Goal: Information Seeking & Learning: Check status

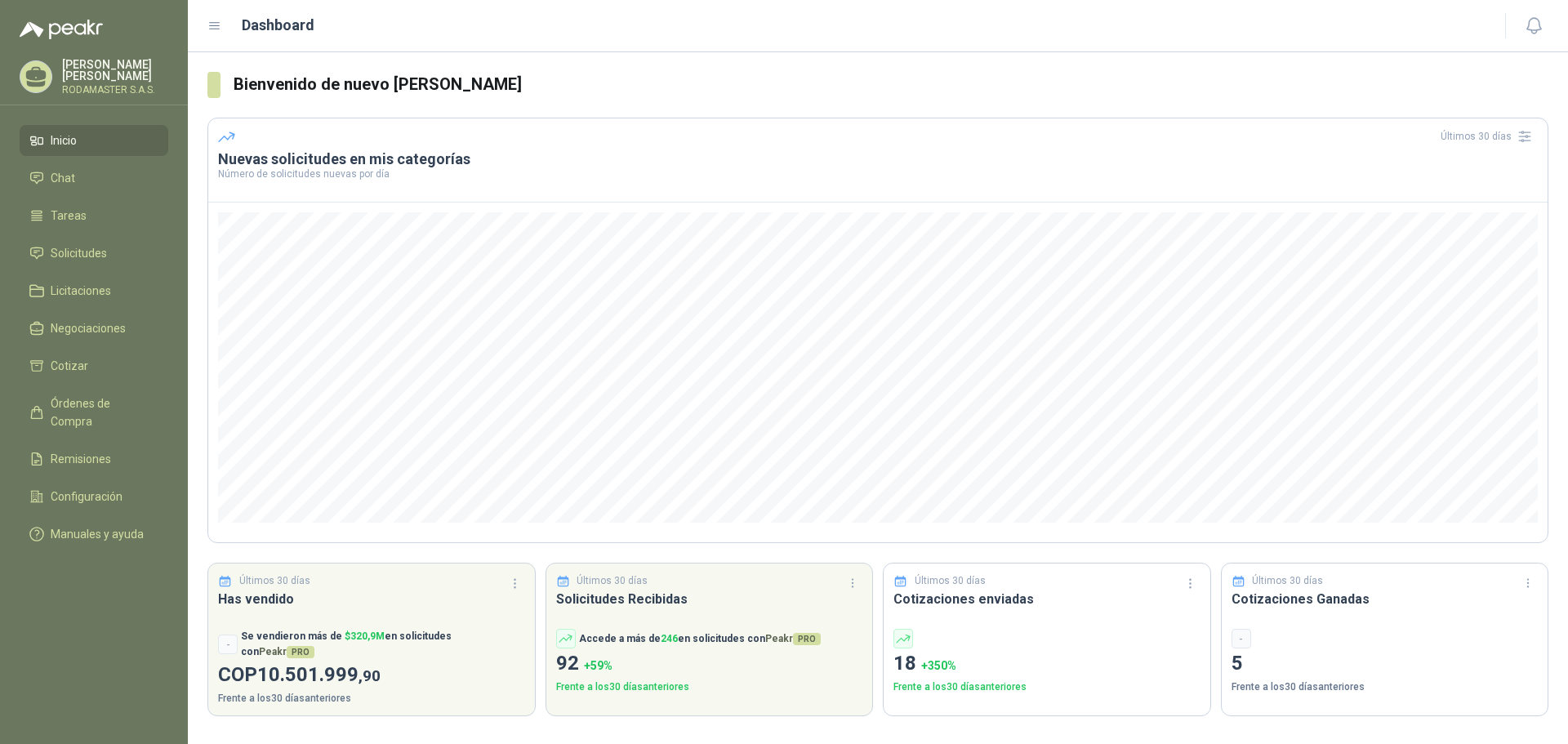
click at [1233, 668] on p "5" at bounding box center [1385, 664] width 307 height 31
click at [1229, 643] on div "Últimos 30 días Cotizaciones Ganadas - 5 Frente a los 30 días anteriores" at bounding box center [1385, 639] width 328 height 154
click at [1528, 582] on icon "button" at bounding box center [1528, 583] width 14 height 14
click at [1504, 673] on button "Últimos 60 días" at bounding box center [1482, 668] width 111 height 26
click at [1531, 591] on button "button" at bounding box center [1528, 583] width 26 height 26
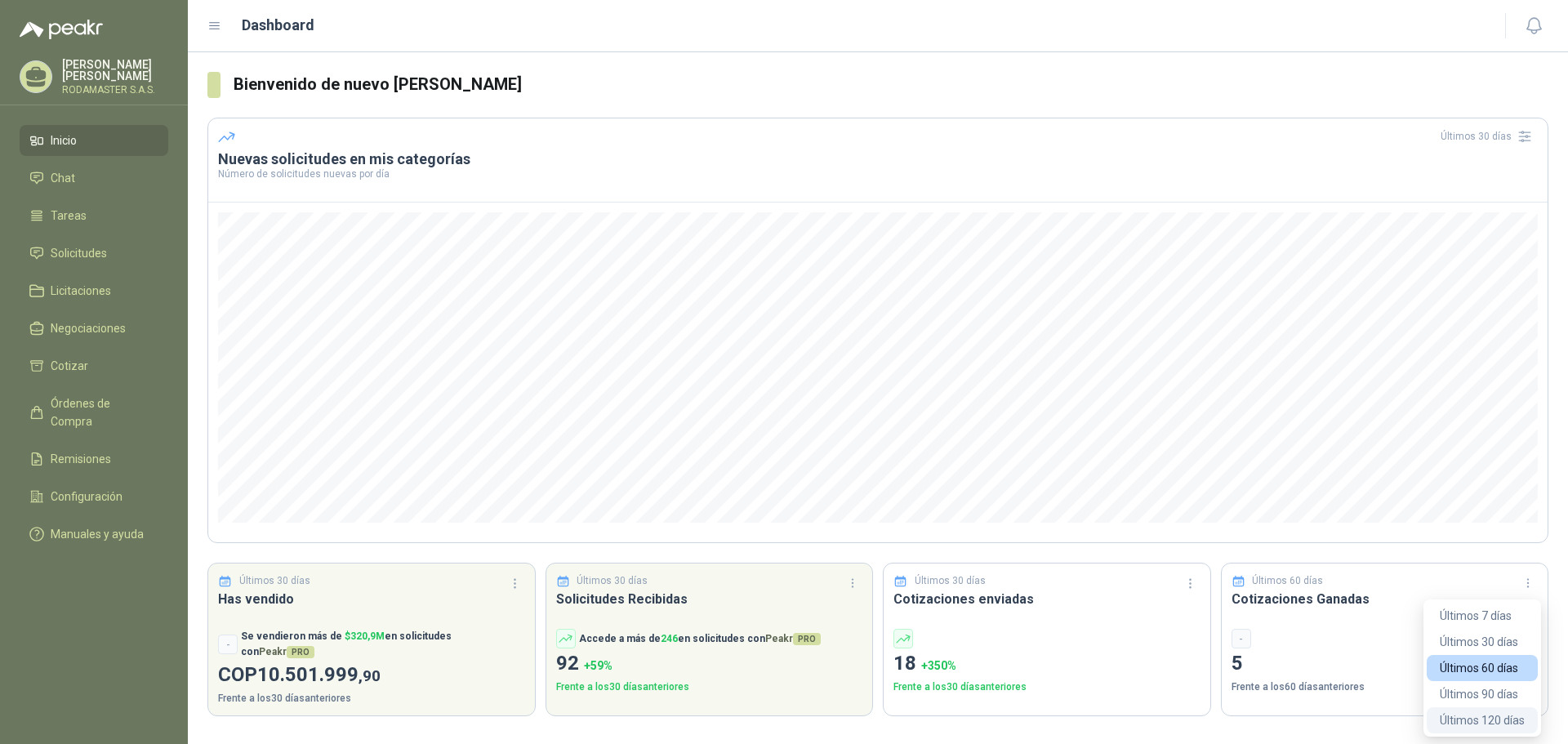
click at [1492, 723] on button "Últimos 120 días" at bounding box center [1482, 720] width 111 height 26
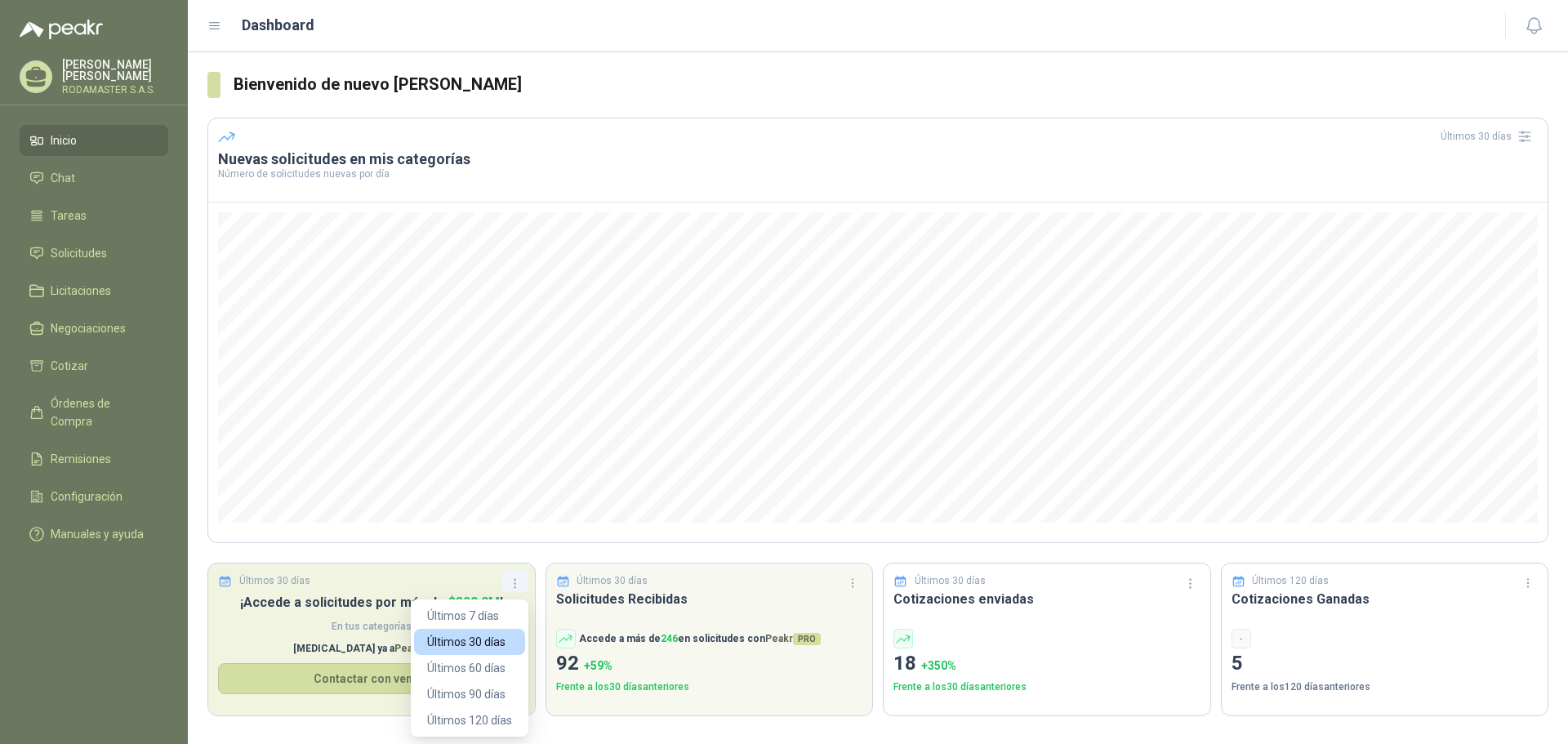
click at [507, 588] on button "button" at bounding box center [516, 583] width 26 height 26
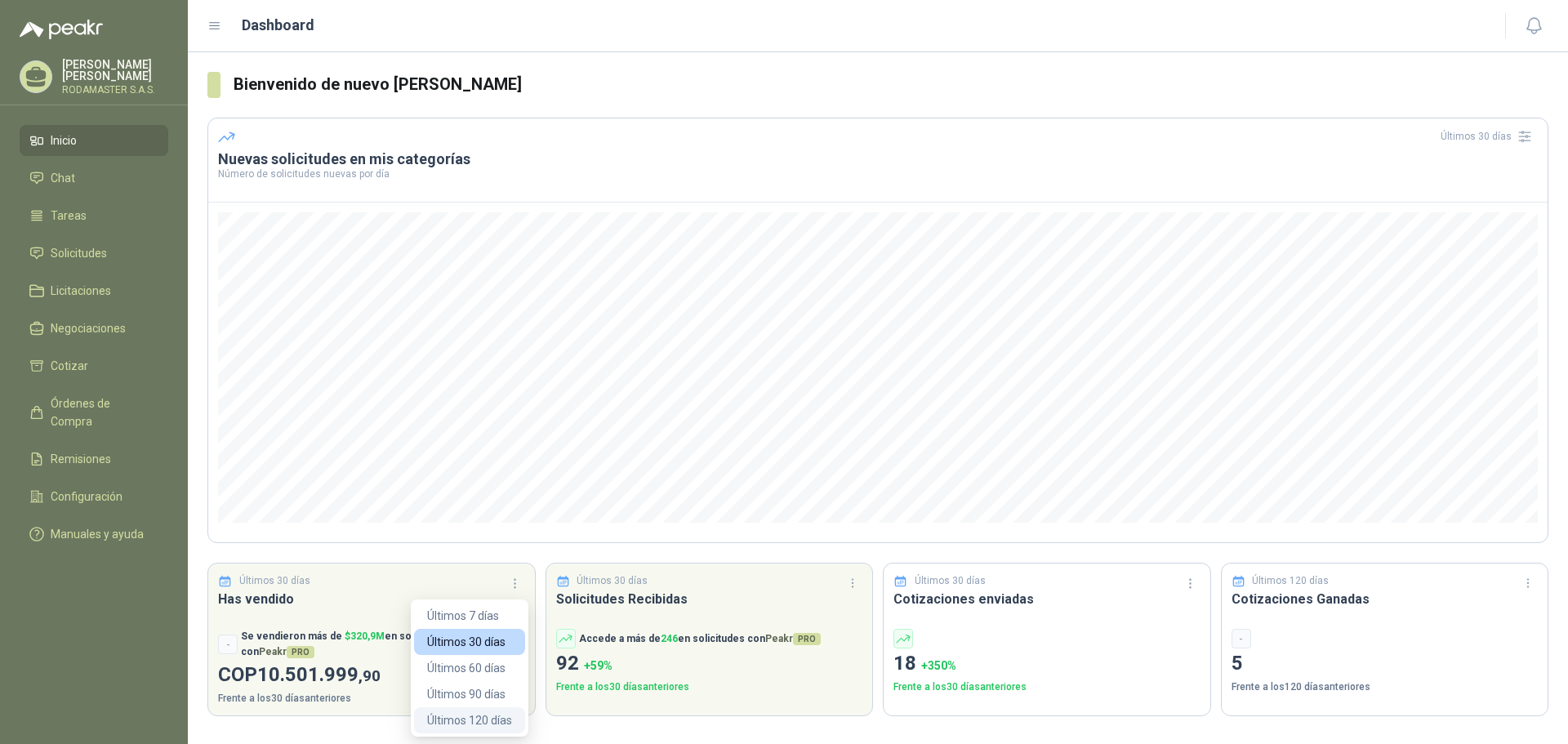
click at [491, 721] on button "Últimos 120 días" at bounding box center [469, 720] width 111 height 26
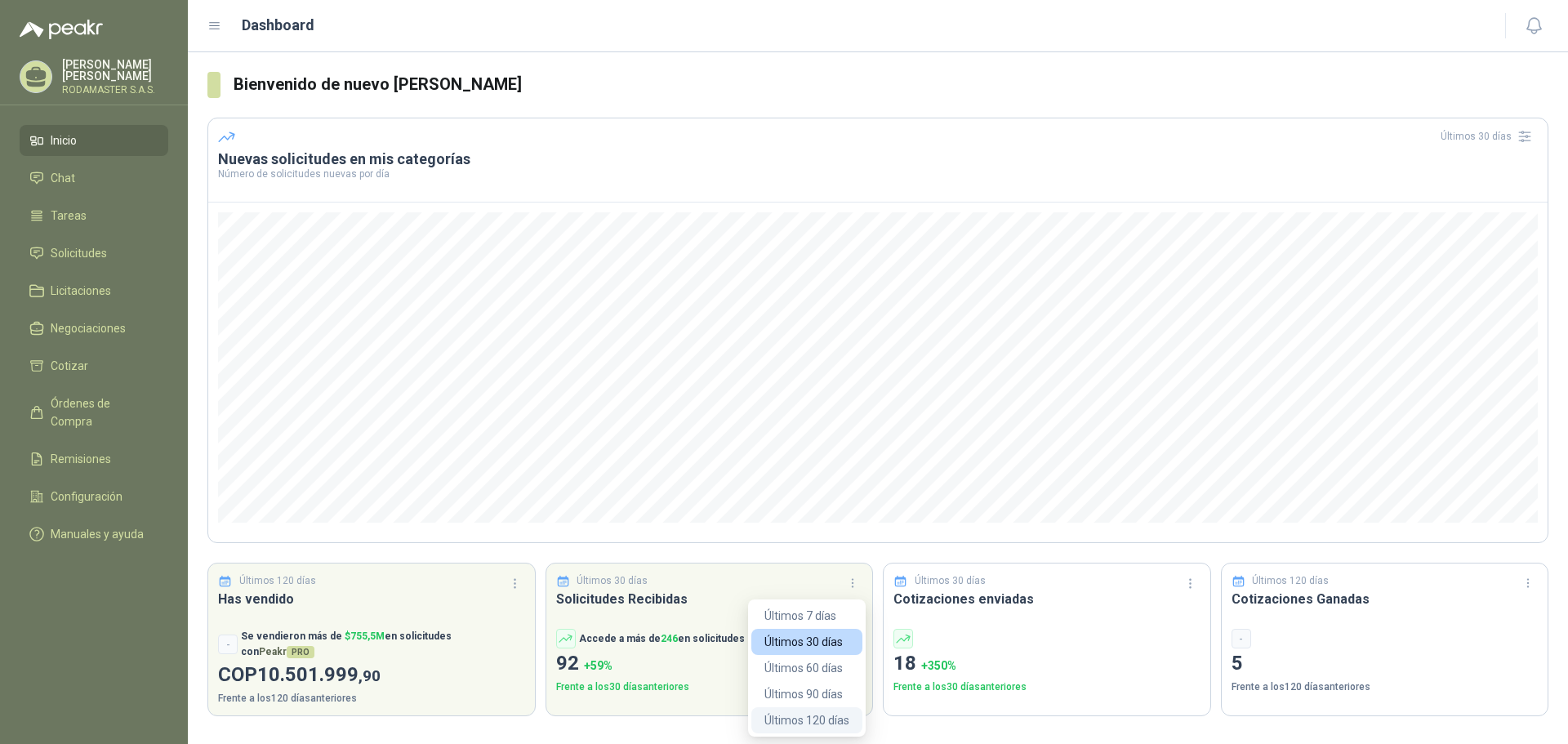
click at [795, 712] on button "Últimos 120 días" at bounding box center [807, 720] width 111 height 26
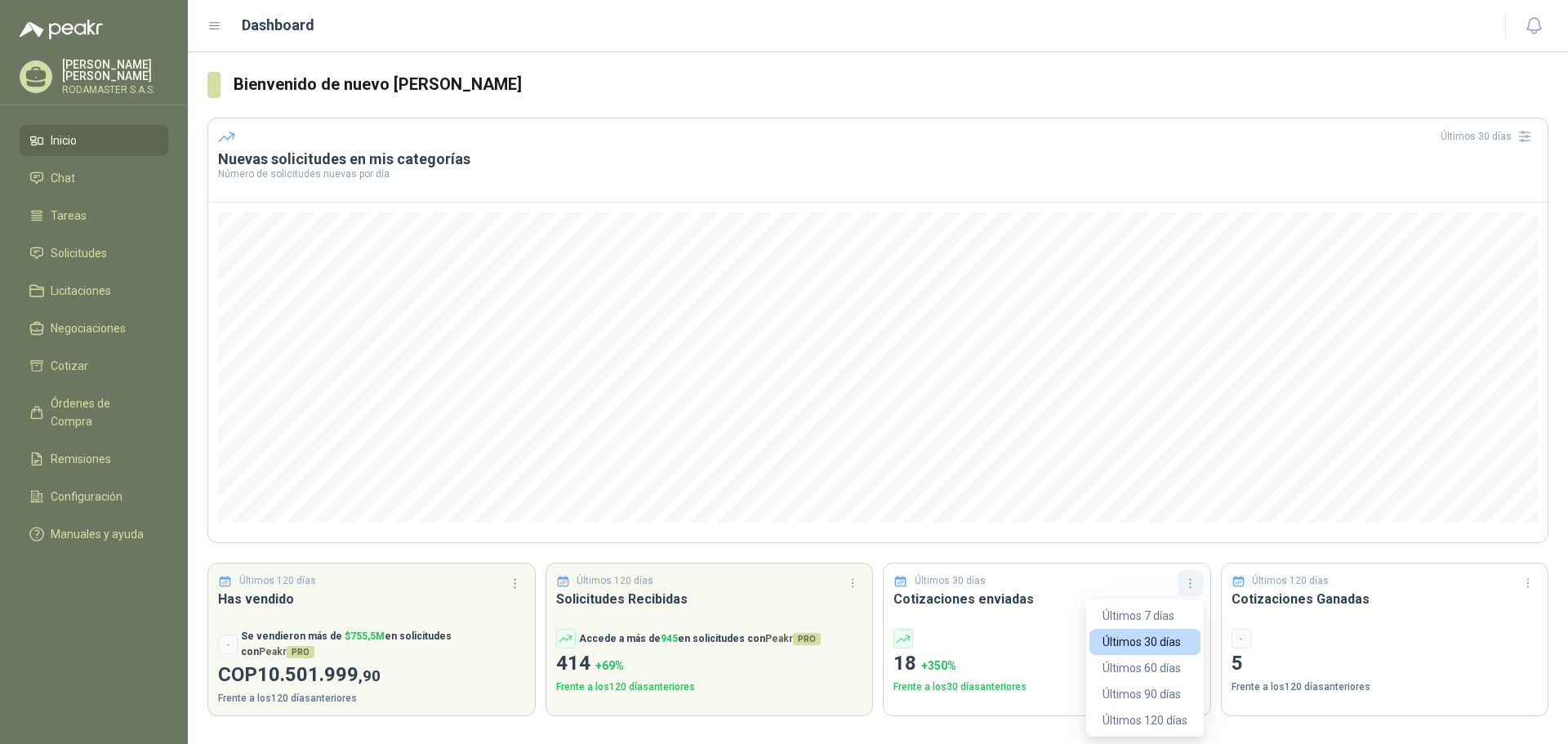
click at [1189, 587] on icon "button" at bounding box center [1190, 583] width 14 height 14
click at [1131, 716] on button "Últimos 120 días" at bounding box center [1144, 720] width 111 height 26
click at [1131, 716] on section "Bienvenido de nuevo [PERSON_NAME] Últimos 30 días Nuevas solicitudes en mis cat…" at bounding box center [878, 394] width 1381 height 684
click at [910, 639] on icon at bounding box center [903, 638] width 15 height 15
click at [943, 664] on span "+ 1250 %" at bounding box center [942, 665] width 41 height 13
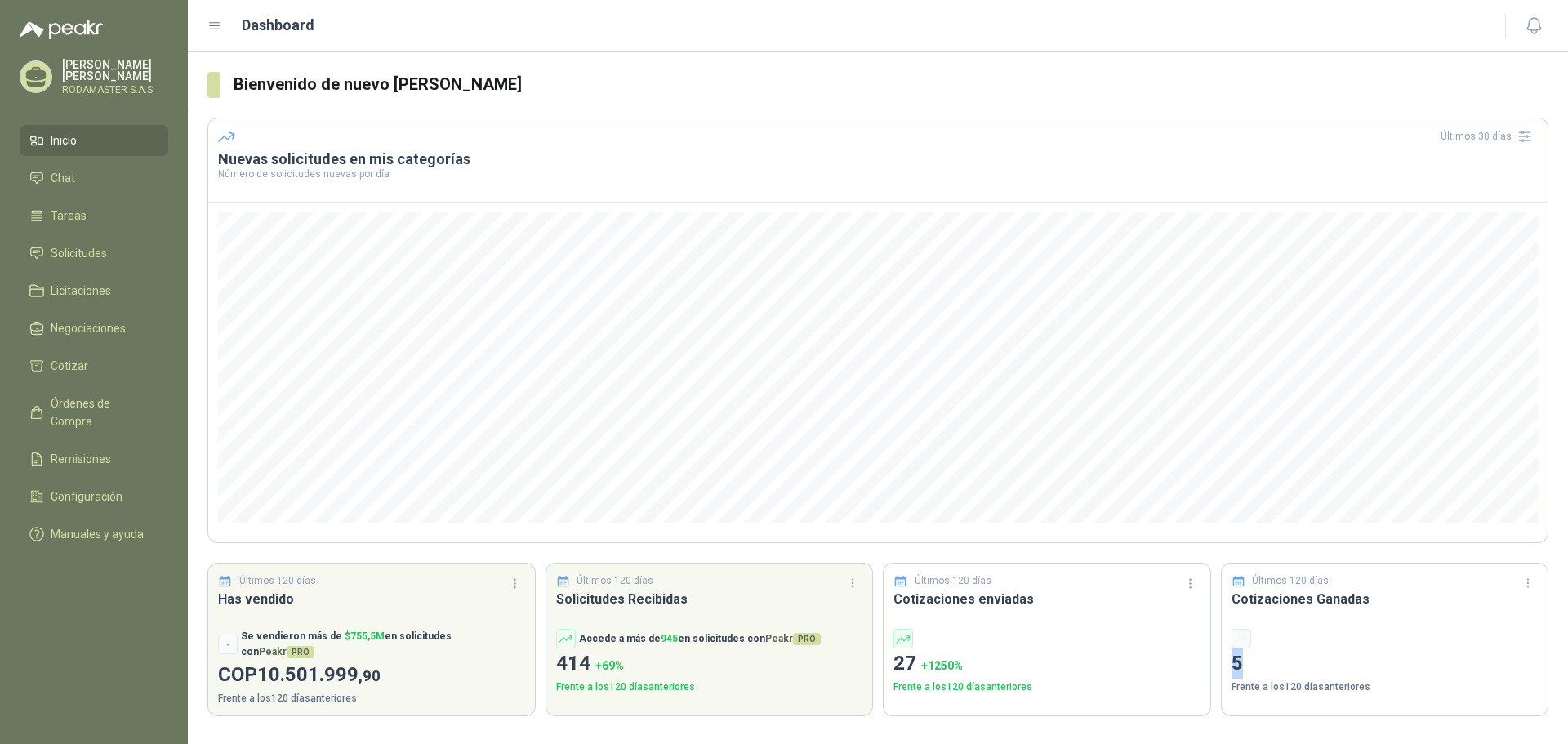
drag, startPoint x: 1243, startPoint y: 668, endPoint x: 1230, endPoint y: 655, distance: 18.4
click at [1230, 655] on div "Últimos 120 días Cotizaciones Ganadas - 5 Frente a los 120 días anteriores" at bounding box center [1385, 639] width 328 height 154
click at [1243, 640] on div "-" at bounding box center [1242, 638] width 20 height 20
click at [1241, 583] on icon at bounding box center [1239, 581] width 15 height 15
